Goal: Task Accomplishment & Management: Manage account settings

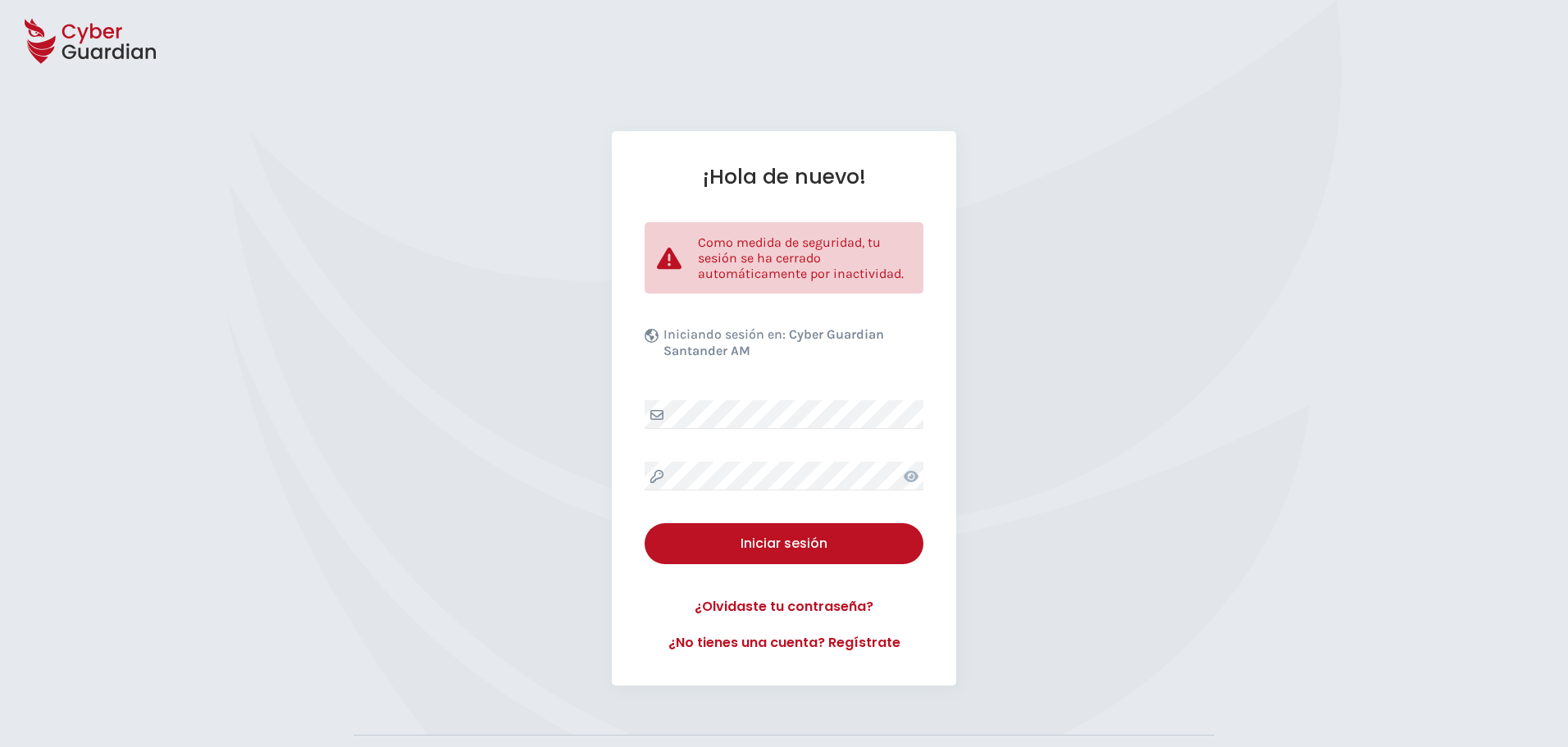
click at [309, 491] on div "¡Hola de nuevo! Como medida de seguridad, tu sesión se ha cerrado automáticamen…" at bounding box center [784, 408] width 1568 height 554
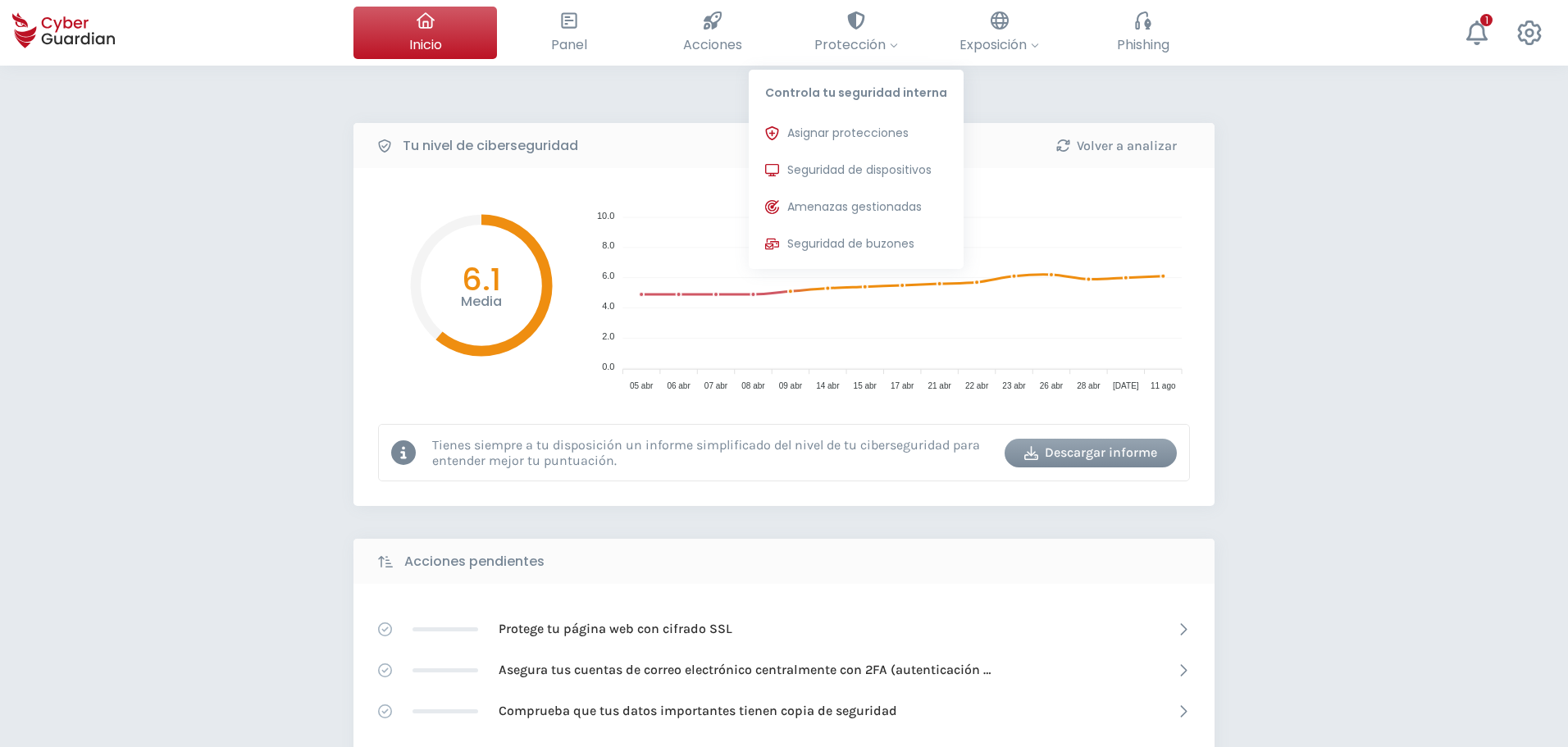
drag, startPoint x: 838, startPoint y: 168, endPoint x: 128, endPoint y: 399, distance: 746.6
click at [838, 167] on span "Seguridad de dispositivos" at bounding box center [859, 169] width 145 height 18
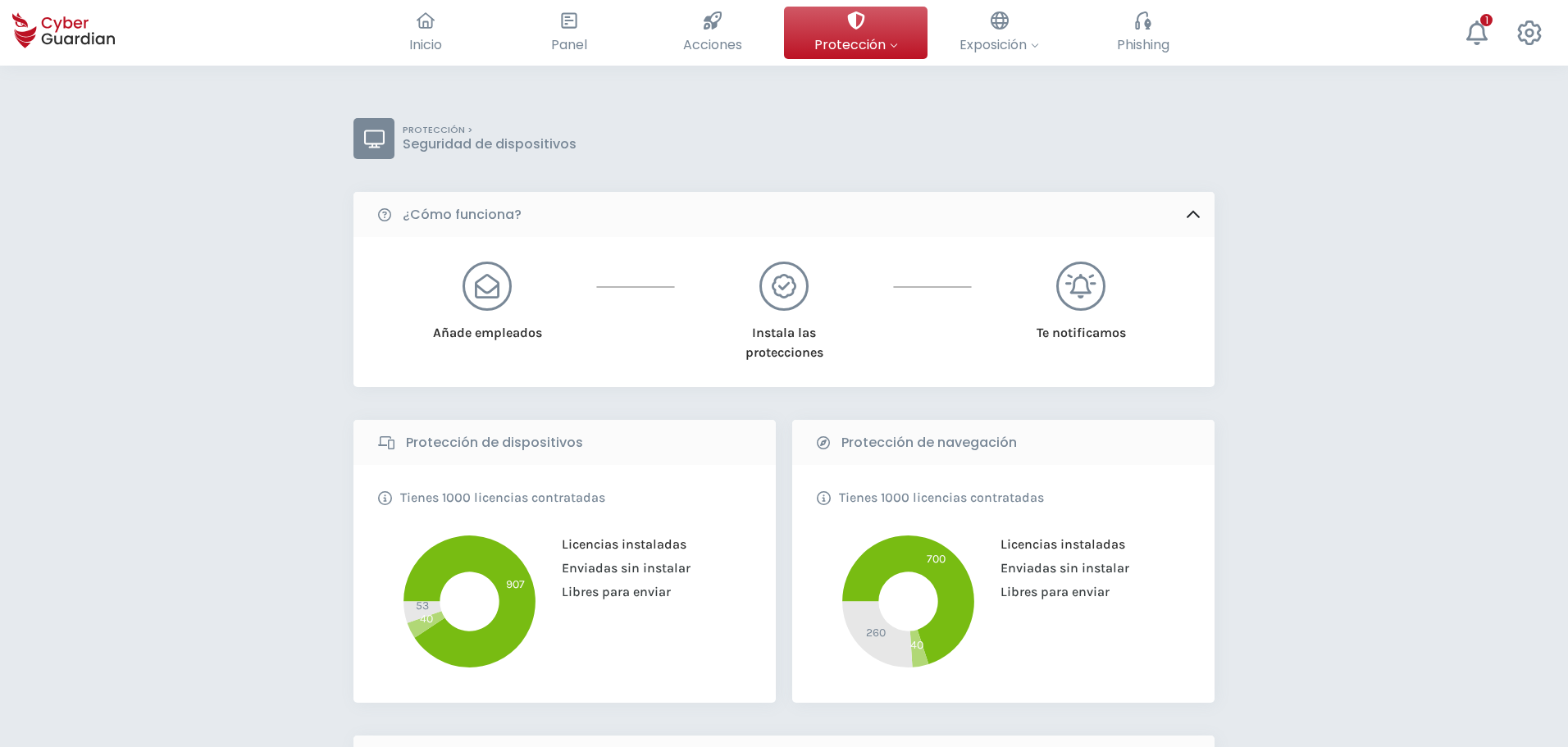
scroll to position [328, 0]
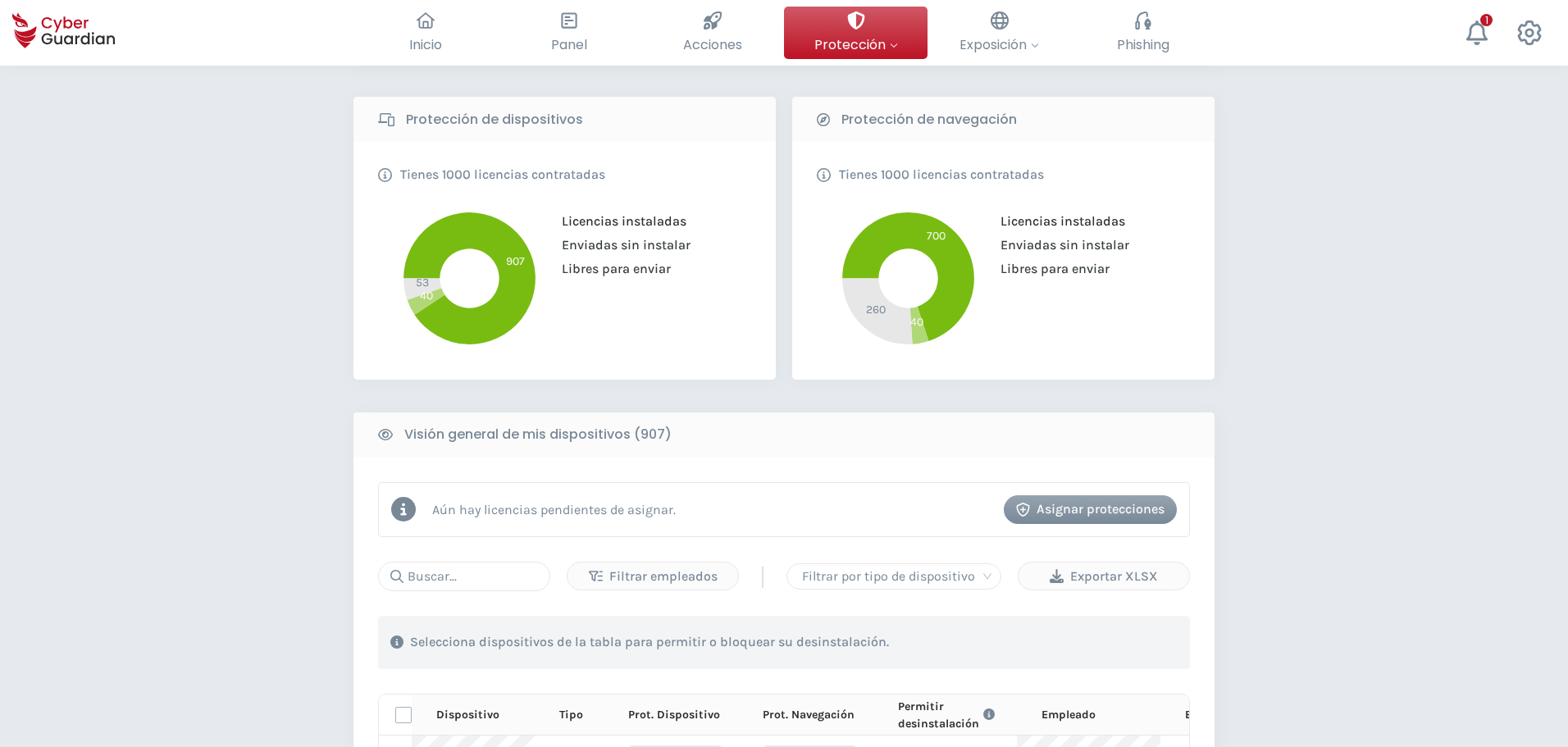
drag, startPoint x: 1352, startPoint y: 578, endPoint x: 1209, endPoint y: 659, distance: 164.3
click at [1352, 583] on div "PROTECCIÓN > Seguridad de dispositivos ¿Cómo funciona? Añade empleados Instala …" at bounding box center [784, 629] width 1568 height 1783
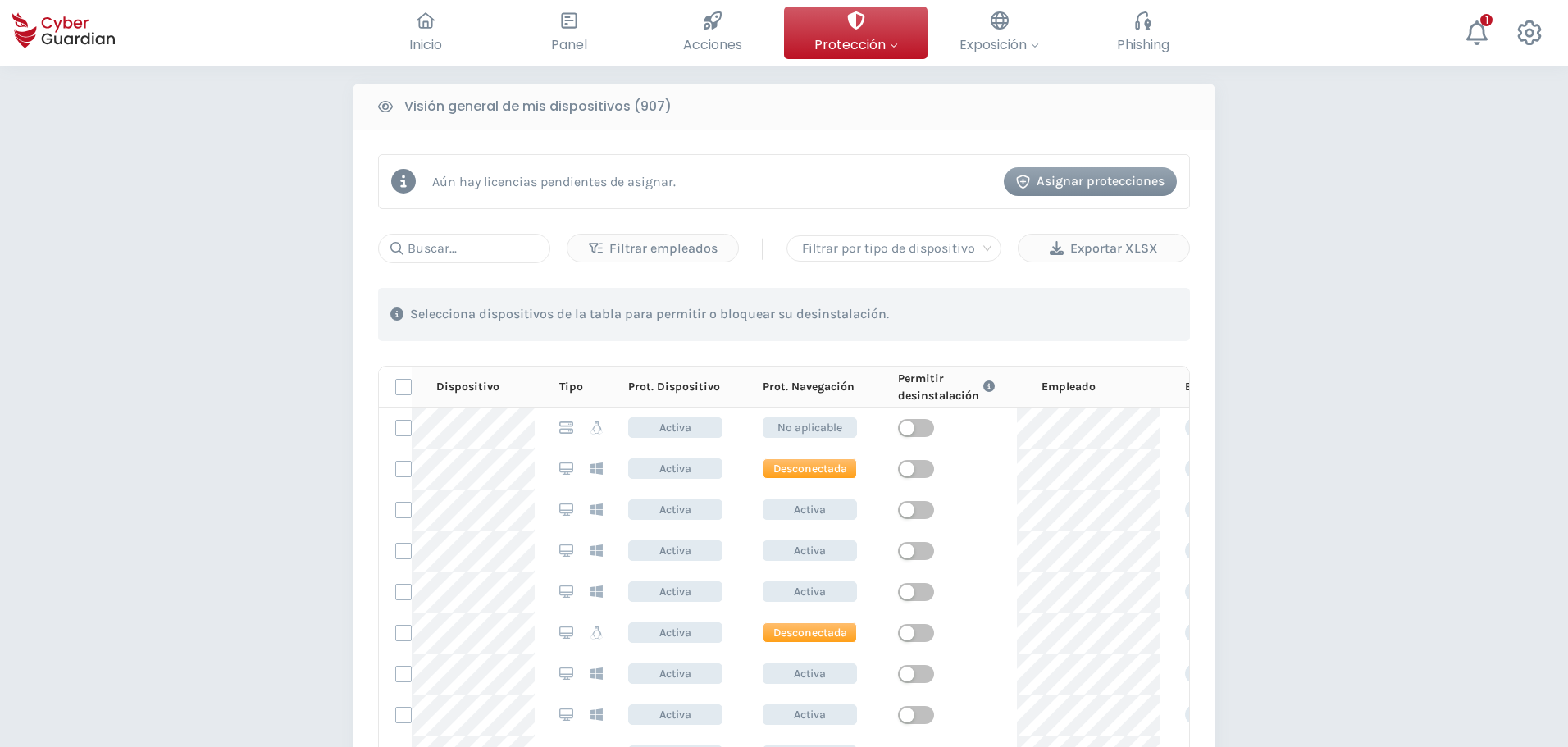
scroll to position [164, 0]
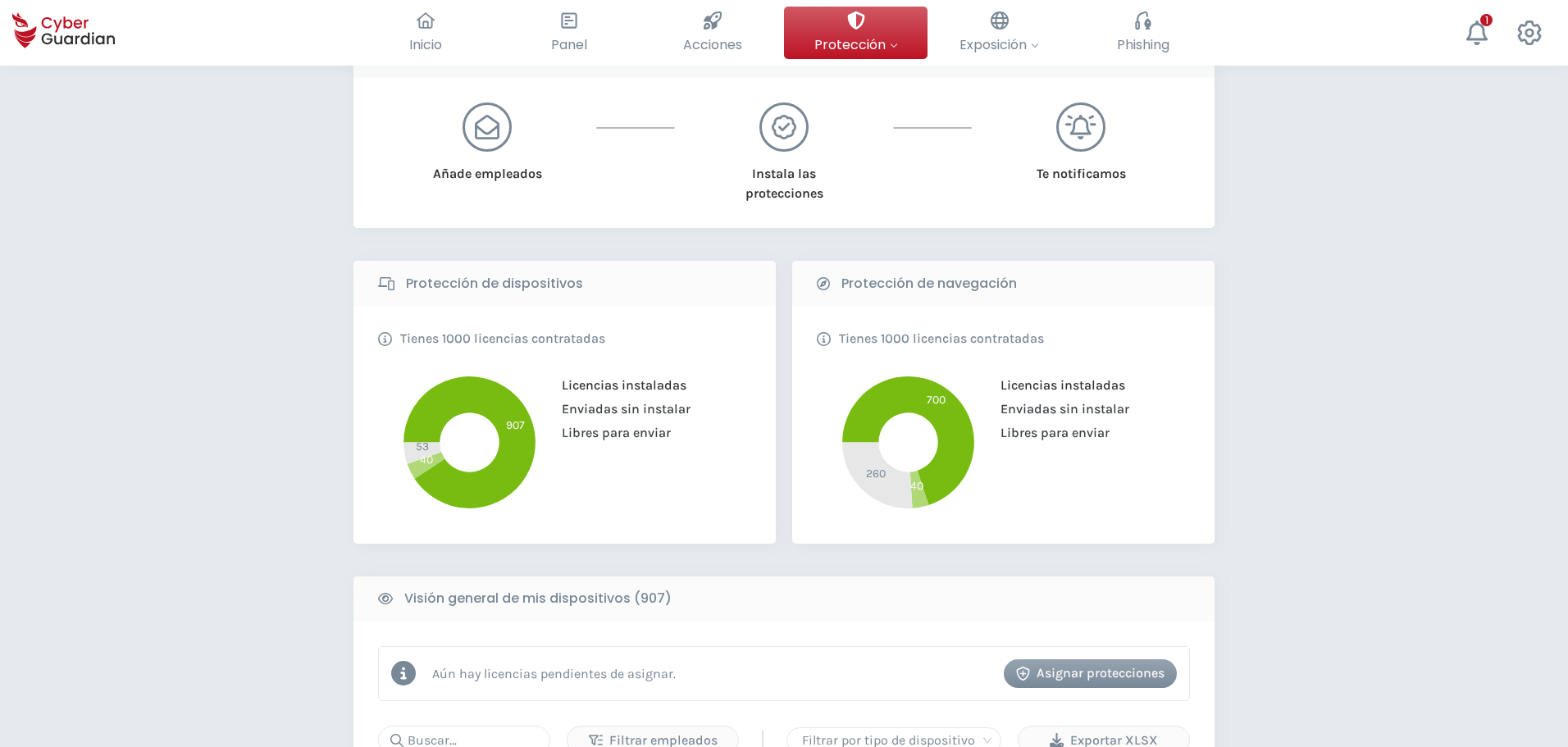
click at [779, 234] on div "PROTECCIÓN > Seguridad de dispositivos ¿Cómo funciona? Añade empleados Instala …" at bounding box center [784, 694] width 860 height 1470
drag, startPoint x: 272, startPoint y: 279, endPoint x: 427, endPoint y: 228, distance: 163.2
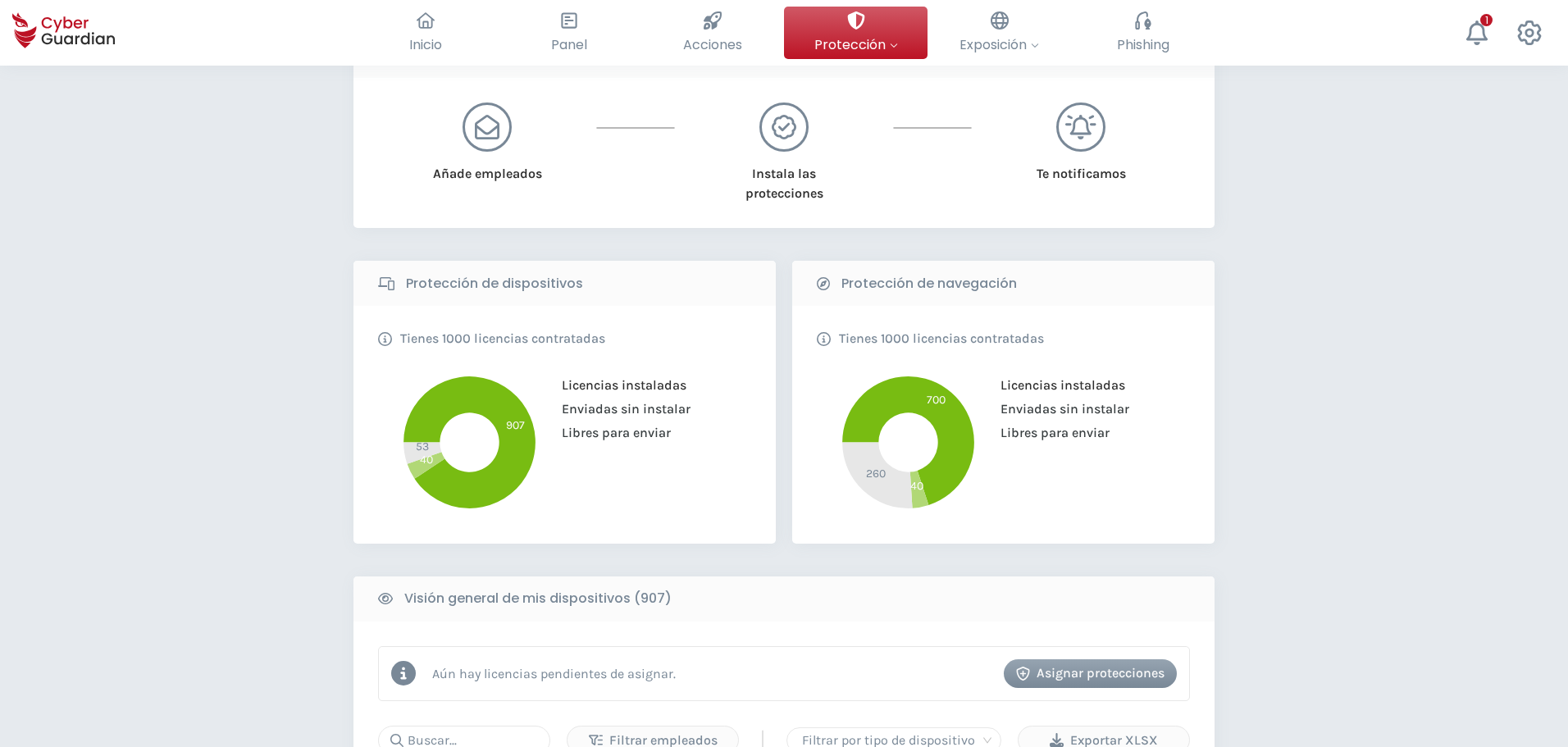
drag, startPoint x: 190, startPoint y: 198, endPoint x: 223, endPoint y: 147, distance: 60.7
drag, startPoint x: 275, startPoint y: 617, endPoint x: 267, endPoint y: 739, distance: 122.3
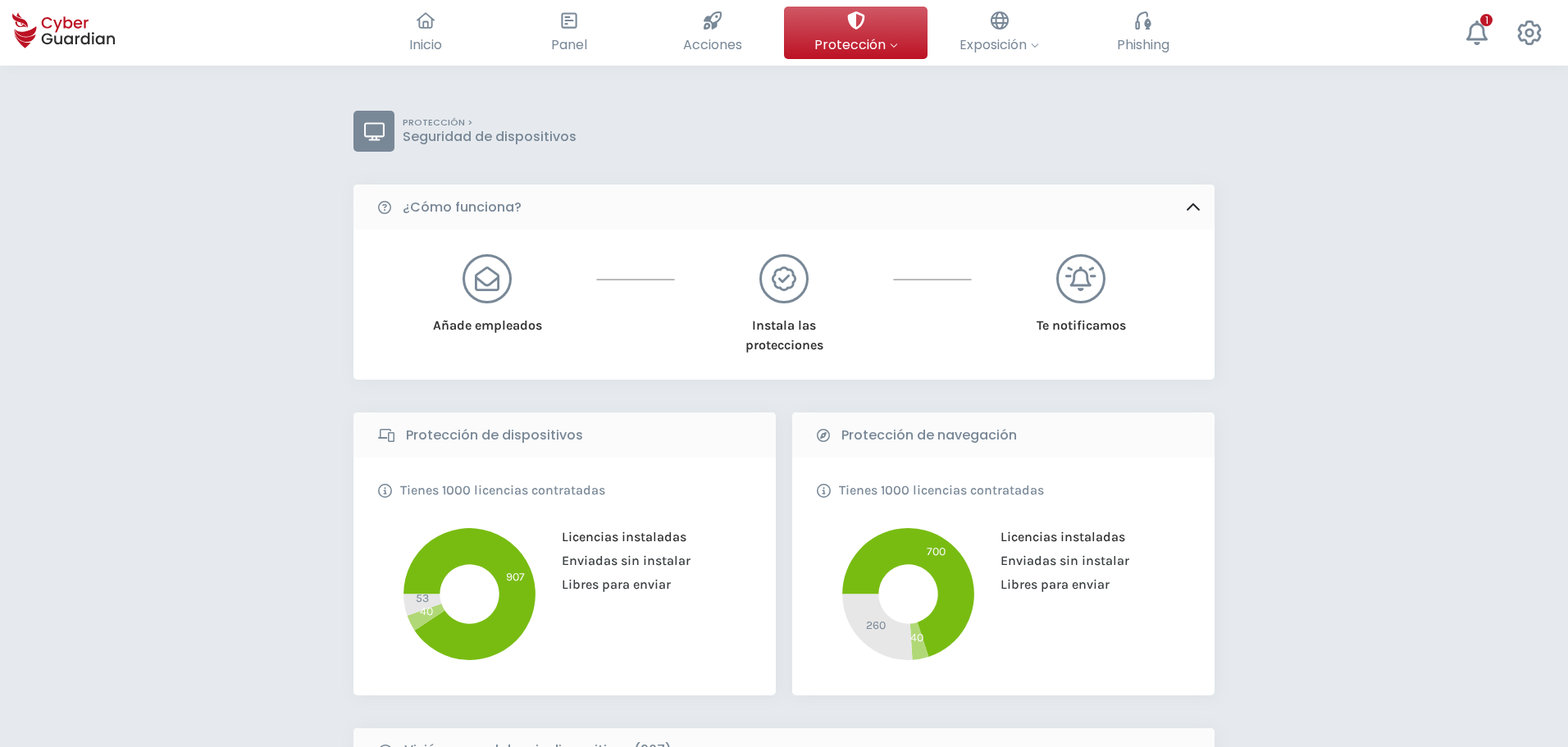
scroll to position [0, 0]
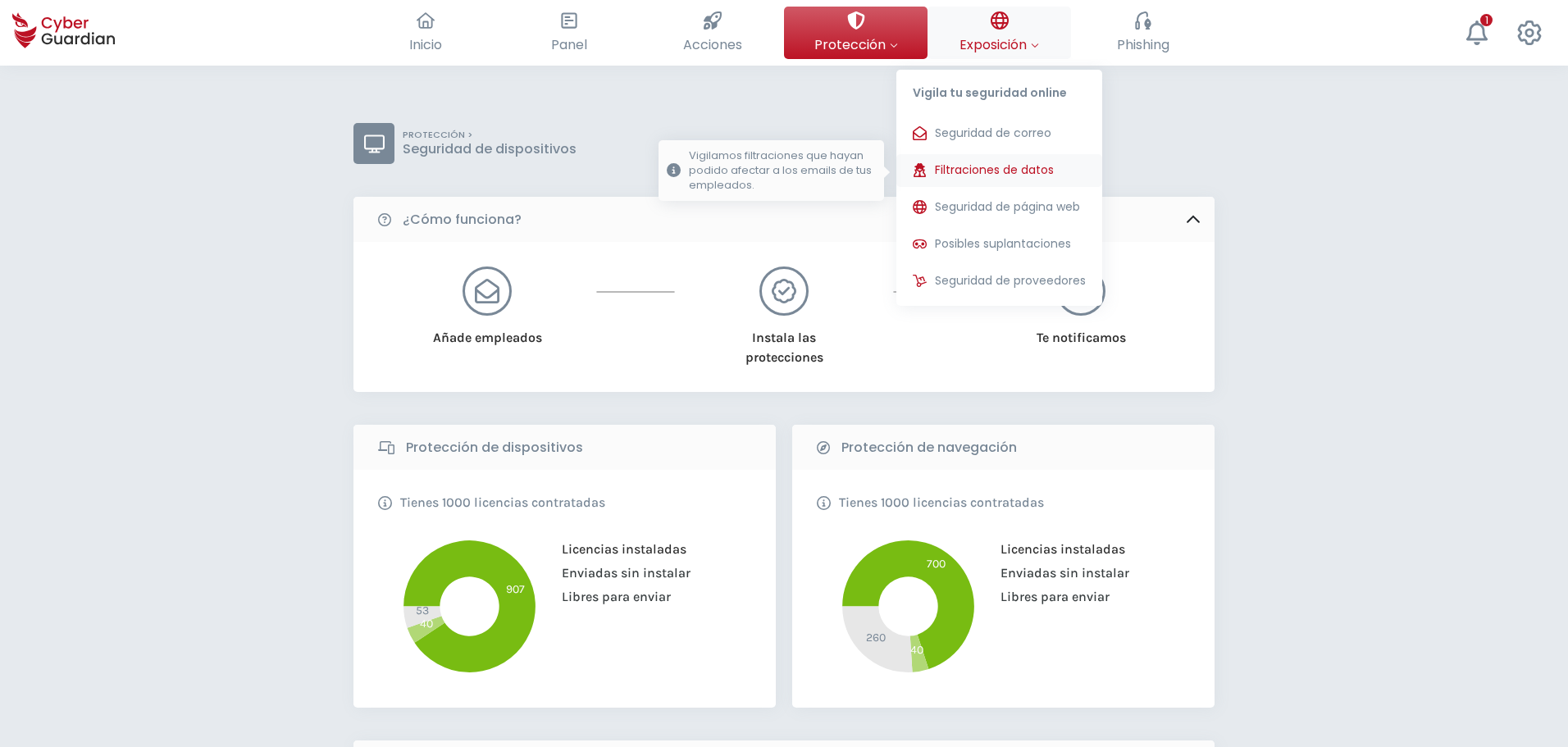
click at [997, 170] on span "Filtraciones de datos" at bounding box center [994, 169] width 119 height 18
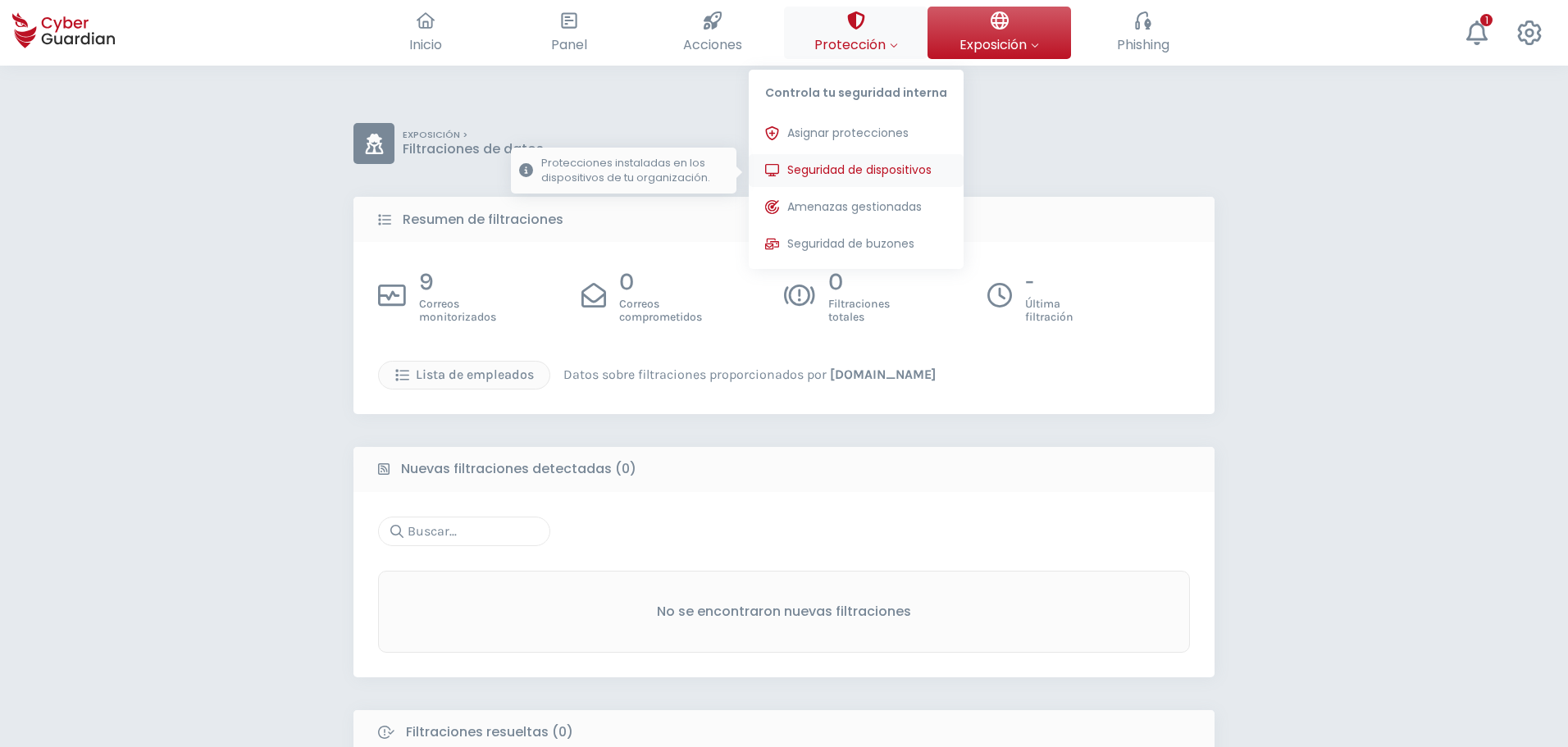
click at [876, 161] on span "Seguridad de dispositivos" at bounding box center [859, 169] width 145 height 18
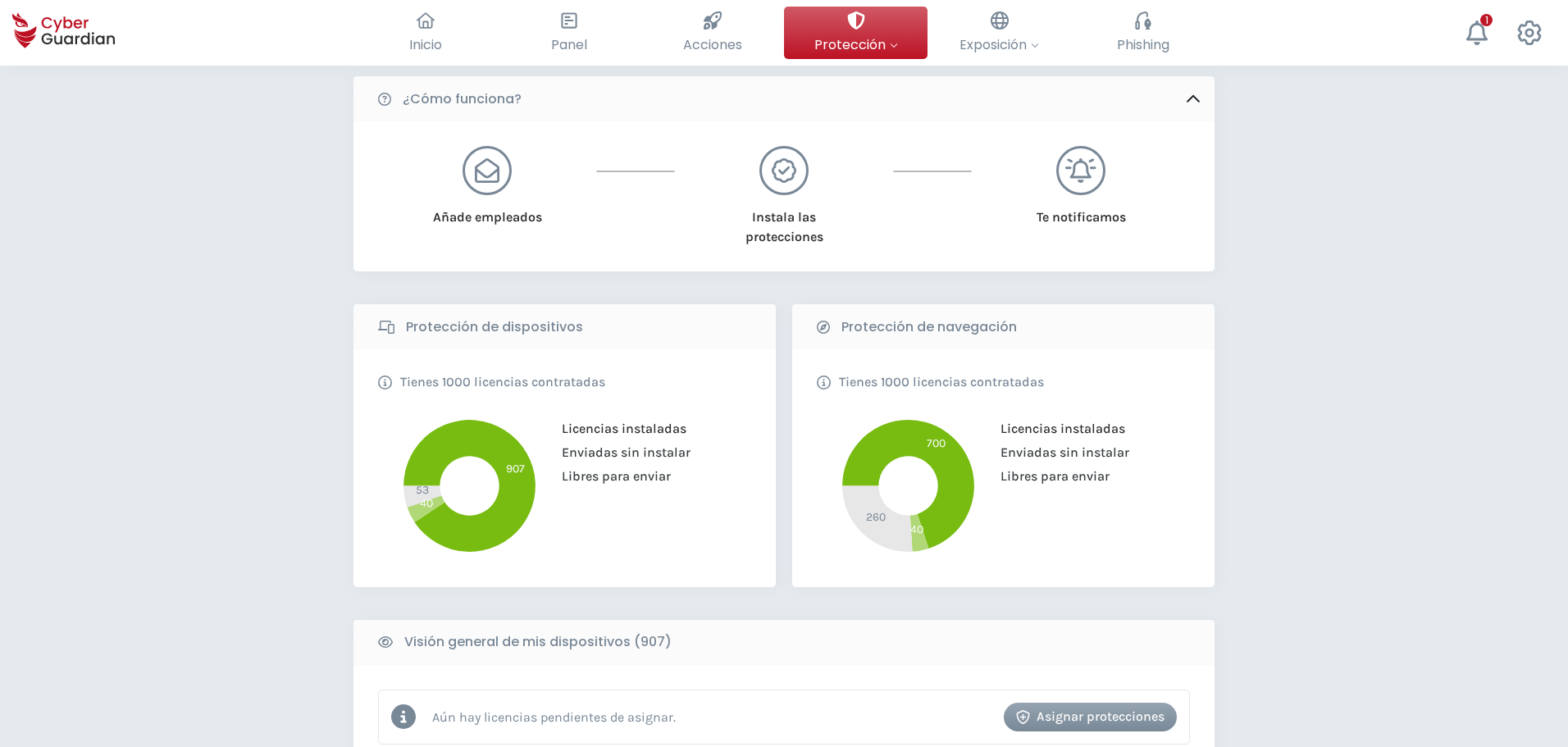
scroll to position [246, 0]
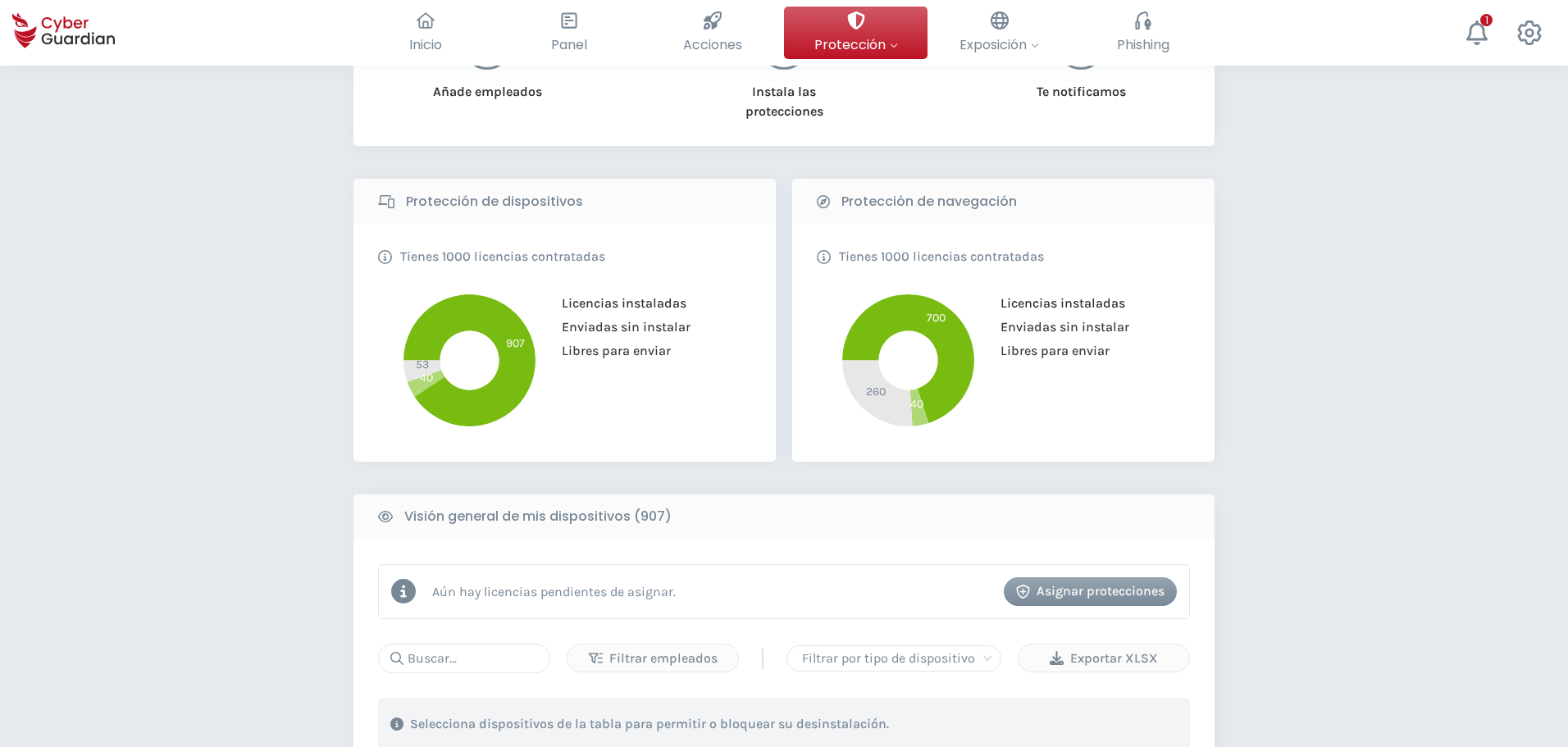
click at [496, 585] on p "Aún hay licencias pendientes de asignar." at bounding box center [554, 591] width 243 height 16
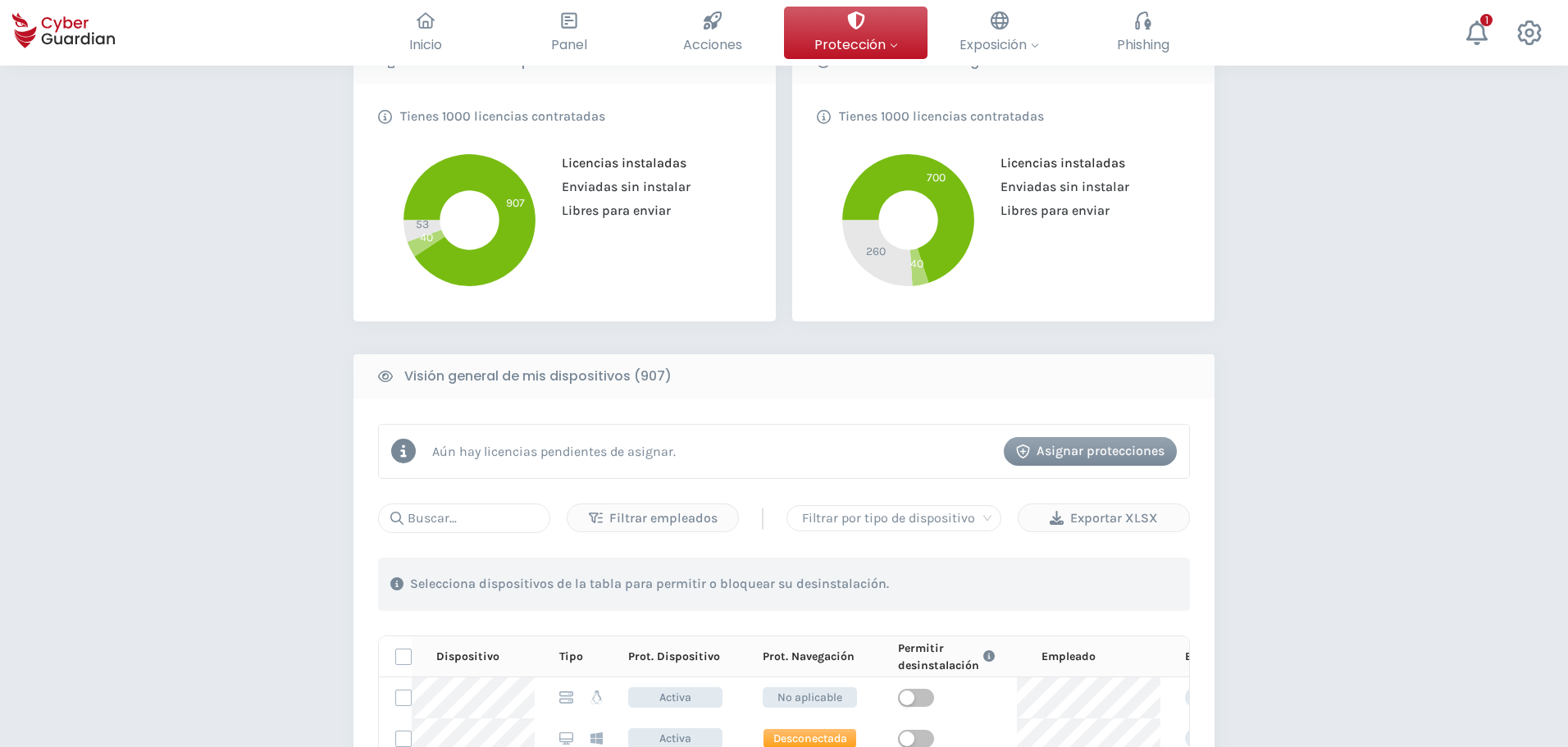
scroll to position [492, 0]
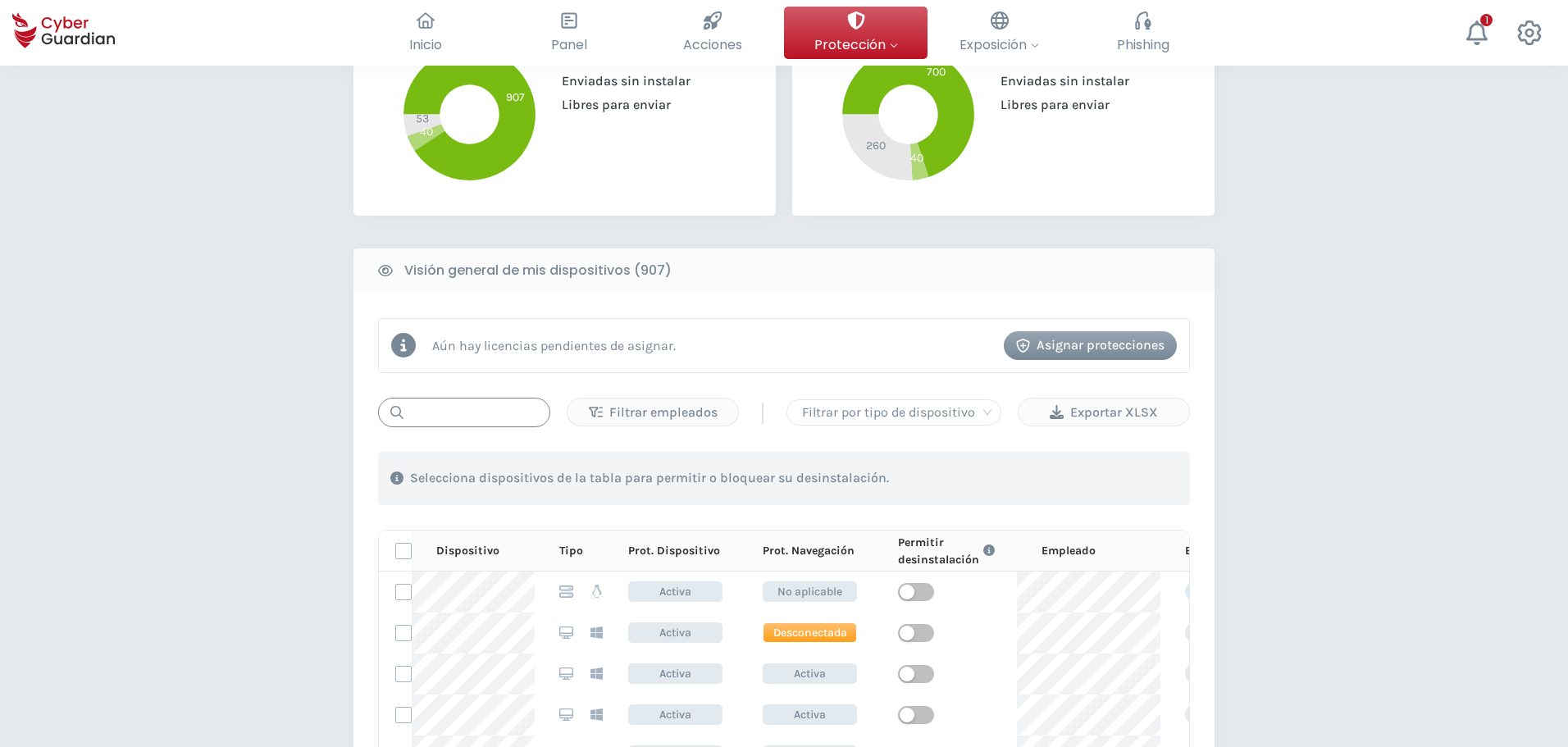
click at [456, 404] on input "text" at bounding box center [463, 413] width 172 height 29
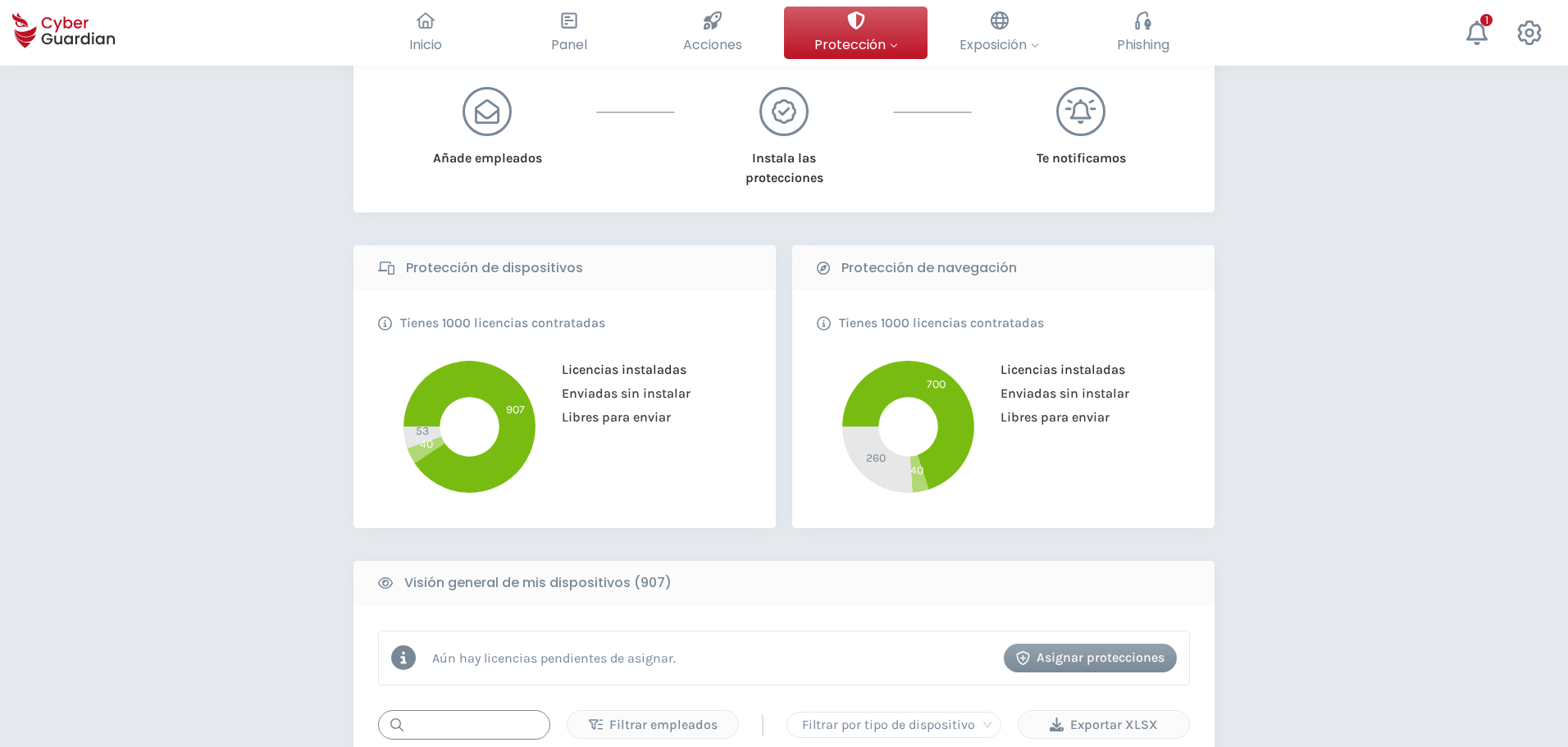
scroll to position [0, 0]
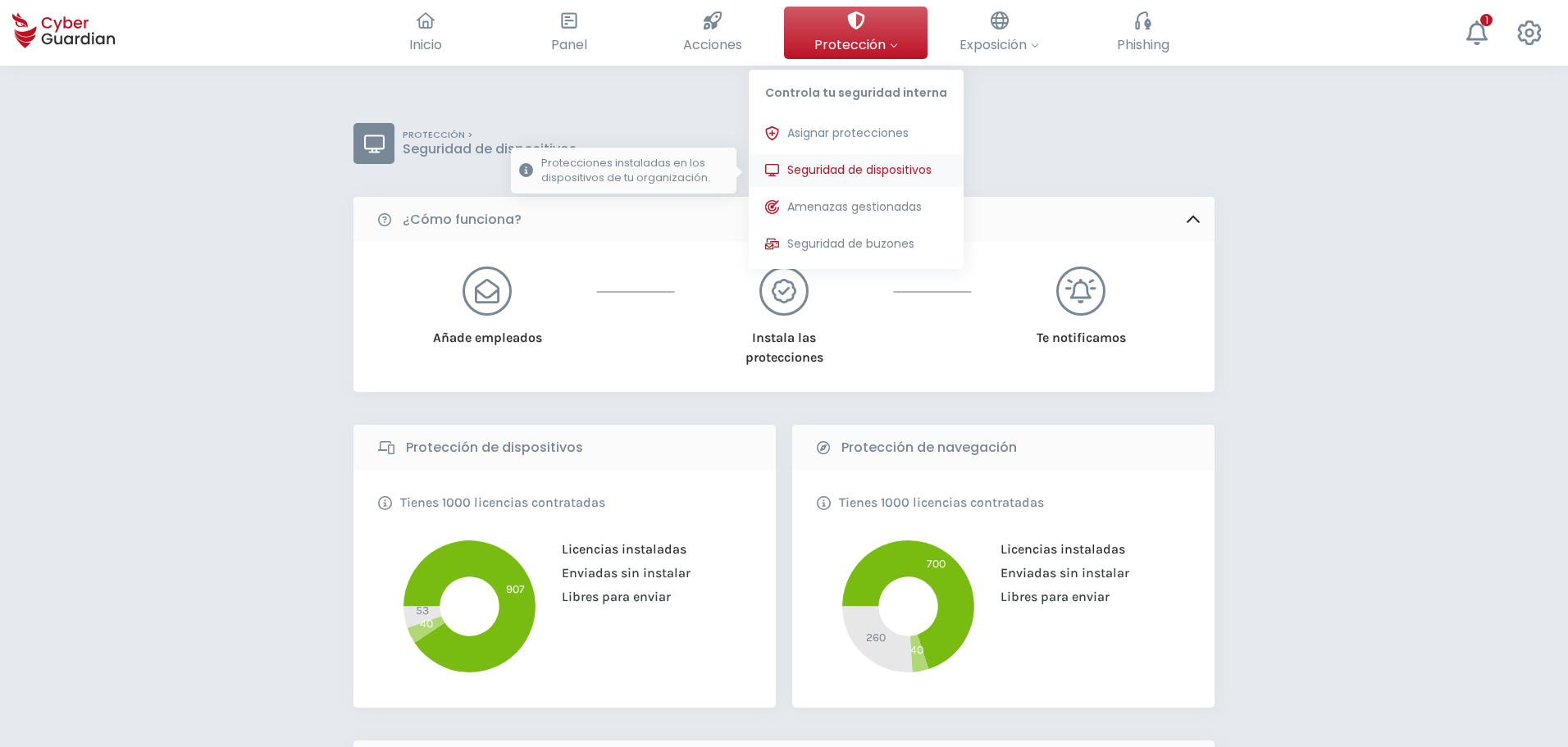
click at [895, 171] on span "Seguridad de dispositivos" at bounding box center [859, 169] width 145 height 18
click at [880, 131] on span "Asignar protecciones" at bounding box center [848, 133] width 122 height 18
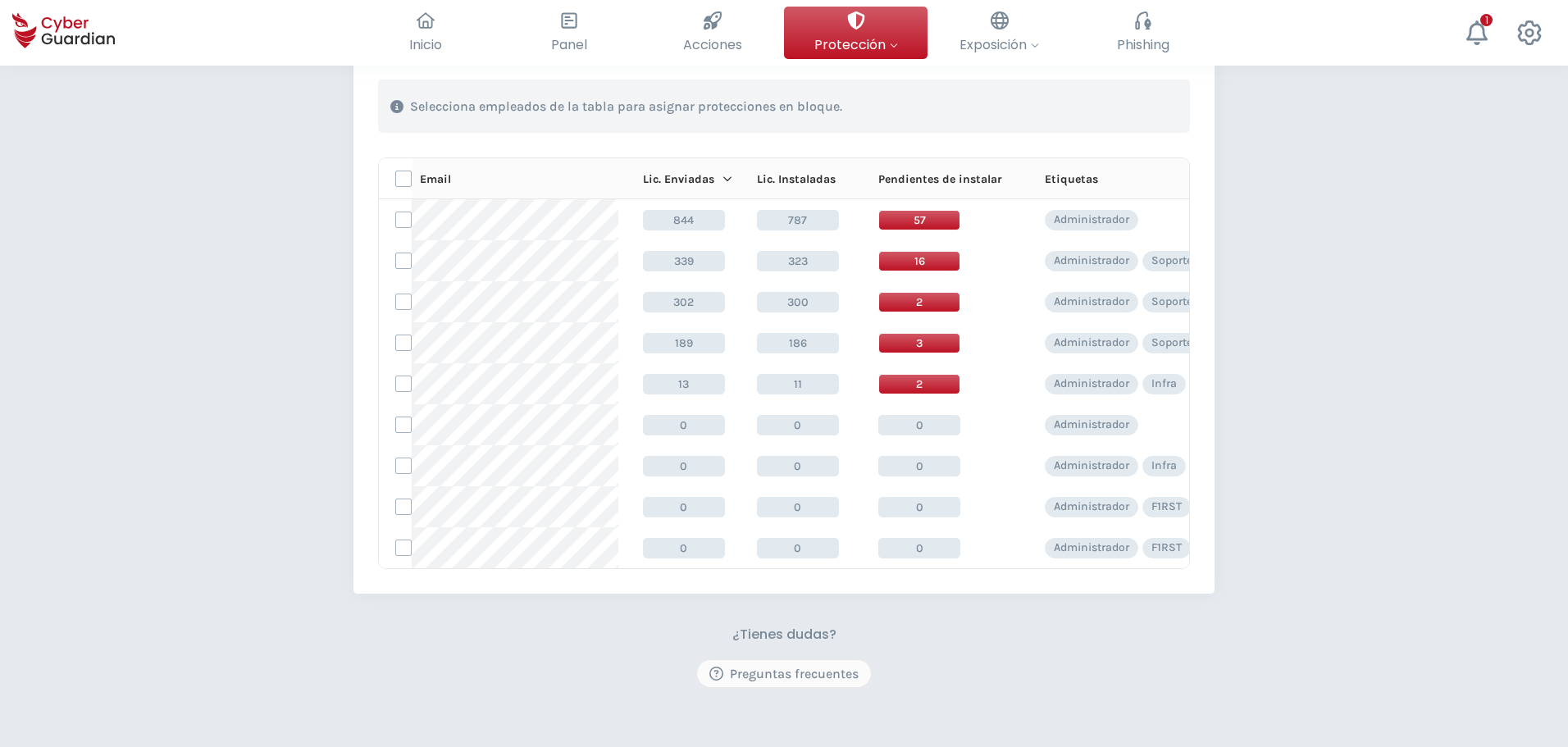
scroll to position [246, 0]
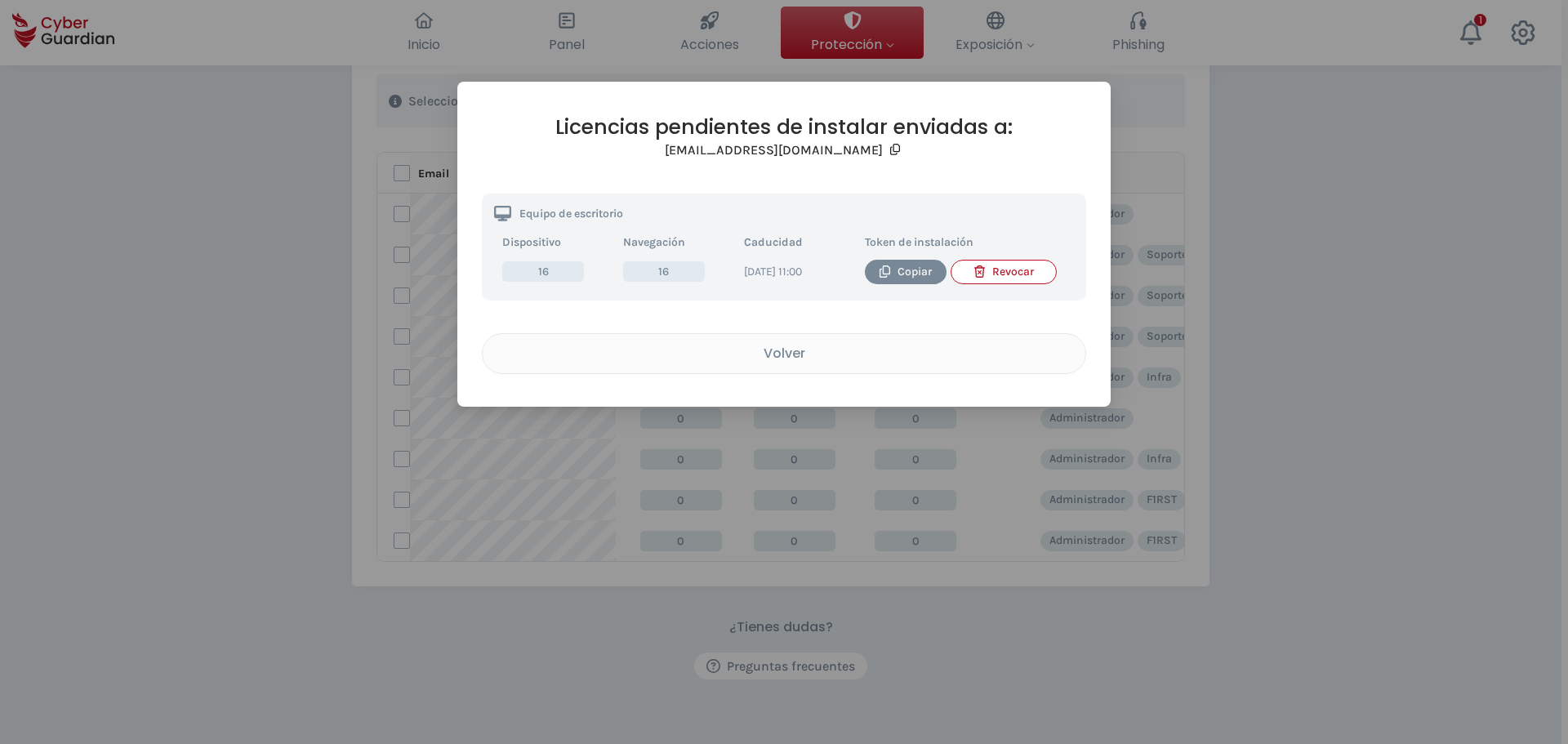
click at [1407, 319] on div "Licencias pendientes de instalar enviadas a: [EMAIL_ADDRESS][DOMAIN_NAME] Equip…" at bounding box center [784, 372] width 1568 height 744
